Goal: Check status: Check status

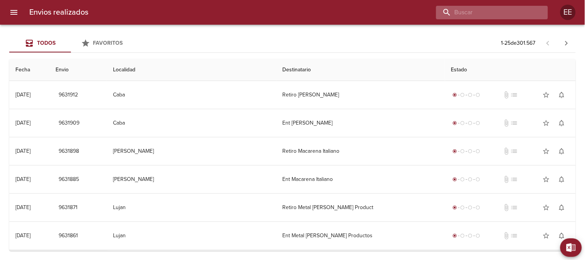
paste input "[PERSON_NAME] [PERSON_NAME]"
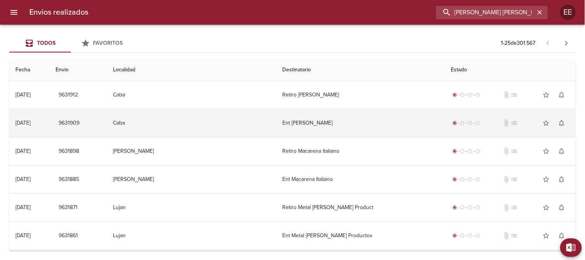
scroll to position [0, 1]
type input "[PERSON_NAME] [PERSON_NAME]"
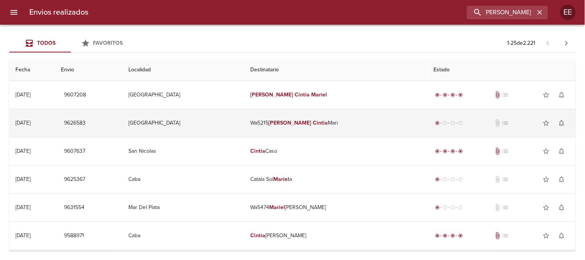
click at [285, 127] on td "Wa5215 Martinelli Cintia Mari" at bounding box center [336, 123] width 183 height 28
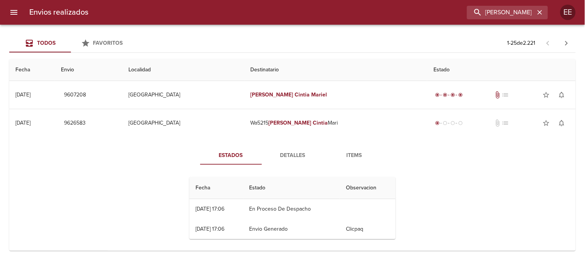
click at [284, 155] on span "Detalles" at bounding box center [293, 156] width 52 height 10
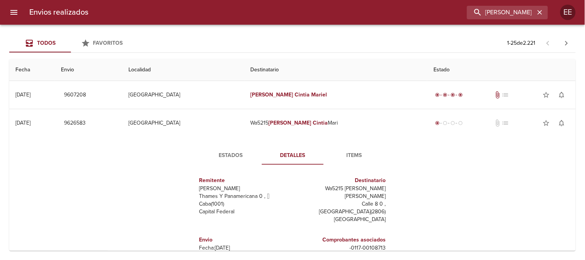
scroll to position [86, 0]
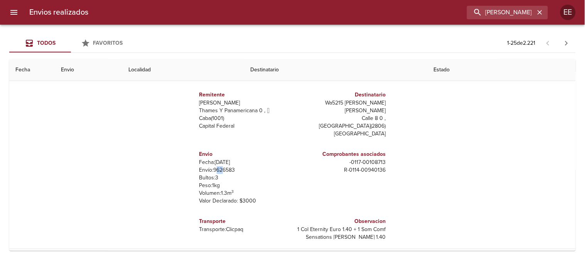
drag, startPoint x: 210, startPoint y: 162, endPoint x: 219, endPoint y: 162, distance: 8.9
click at [219, 166] on p "Envío: 9626583" at bounding box center [244, 170] width 90 height 8
drag, startPoint x: 207, startPoint y: 164, endPoint x: 238, endPoint y: 164, distance: 31.3
click at [239, 166] on p "Envío: 9626583" at bounding box center [244, 170] width 90 height 8
copy p "9626583"
